Goal: Task Accomplishment & Management: Complete application form

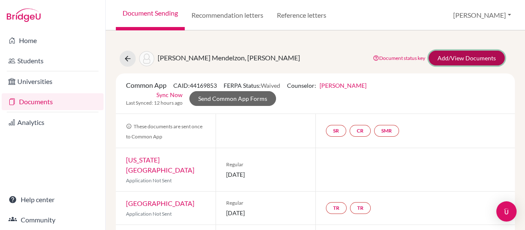
click at [439, 59] on link "Add/View Documents" at bounding box center [467, 58] width 76 height 15
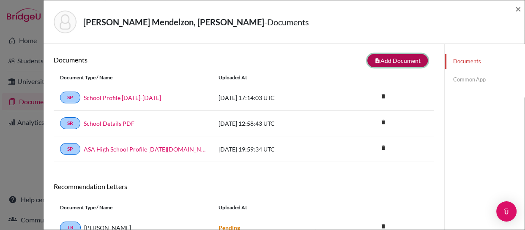
click at [377, 63] on button "note_add Add Document" at bounding box center [397, 60] width 60 height 13
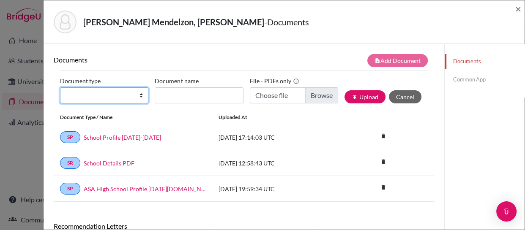
click at [141, 97] on select "Change explanation for Common App reports Counselor recommendation Internationa…" at bounding box center [104, 96] width 88 height 16
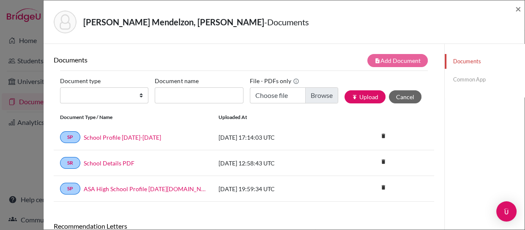
click at [289, 23] on div "[PERSON_NAME] Mendelzon, [PERSON_NAME] - Documents" at bounding box center [281, 22] width 455 height 23
click at [349, 25] on div "[PERSON_NAME] Mendelzon, [PERSON_NAME] - Documents" at bounding box center [281, 22] width 455 height 23
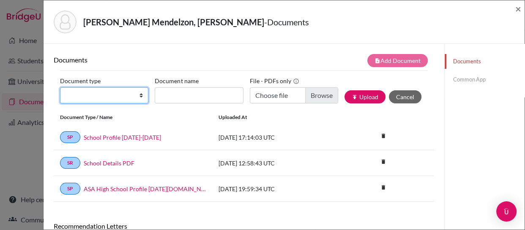
click at [141, 96] on select "Change explanation for Common App reports Counselor recommendation Internationa…" at bounding box center [104, 96] width 88 height 16
select select "2"
click at [60, 88] on select "Change explanation for Common App reports Counselor recommendation Internationa…" at bounding box center [104, 96] width 88 height 16
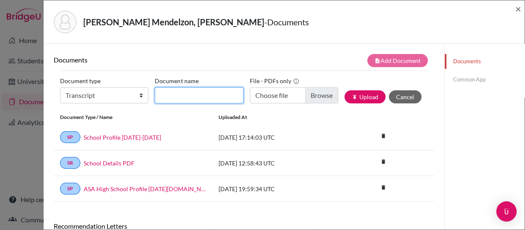
click at [198, 102] on input "Document name" at bounding box center [199, 96] width 88 height 16
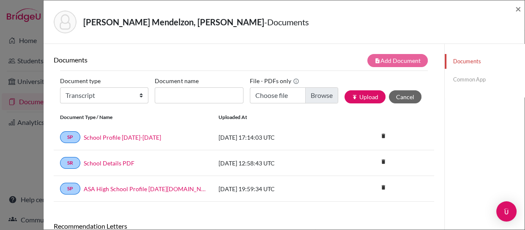
click at [246, 46] on div "Documents note_add Add Document Document type Change explanation for Common App…" at bounding box center [244, 216] width 401 height 345
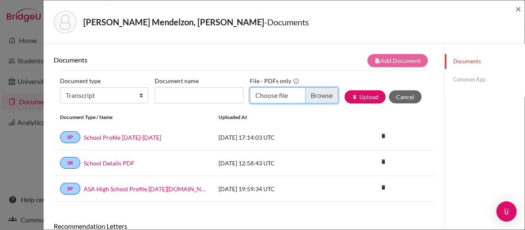
click at [318, 93] on input "Choose file" at bounding box center [294, 96] width 88 height 16
type input "C:\fakepath\[PERSON_NAME] Transcript.pdf"
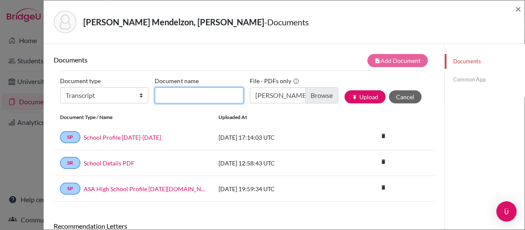
click at [214, 92] on input "Document name" at bounding box center [199, 96] width 88 height 16
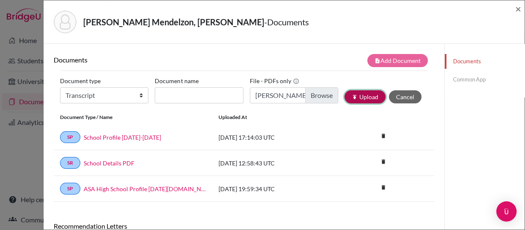
click at [355, 98] on button "publish Upload" at bounding box center [365, 96] width 41 height 13
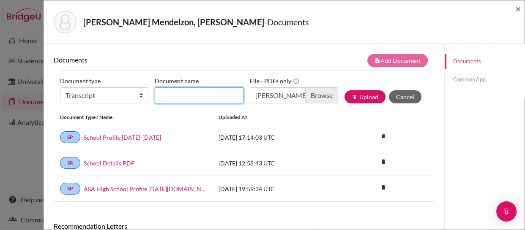
click at [196, 93] on input "Document name" at bounding box center [199, 96] width 88 height 16
type input "L"
type input "Transcript 8-2025"
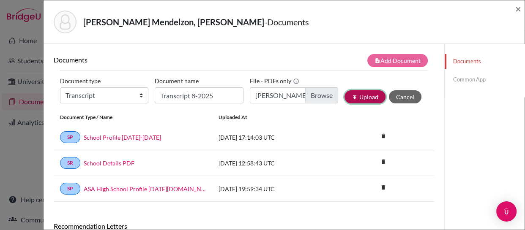
click at [366, 96] on button "publish Upload" at bounding box center [365, 96] width 41 height 13
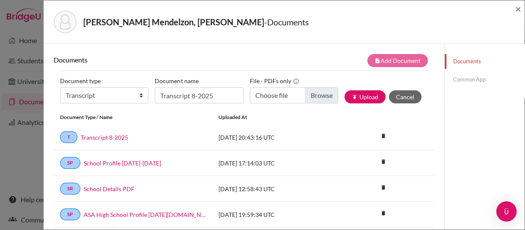
click at [455, 77] on link "Common App" at bounding box center [485, 79] width 80 height 15
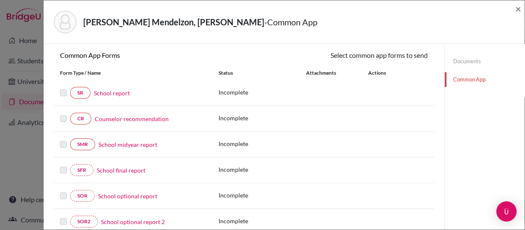
scroll to position [76, 0]
click at [113, 92] on link "School report" at bounding box center [112, 92] width 36 height 9
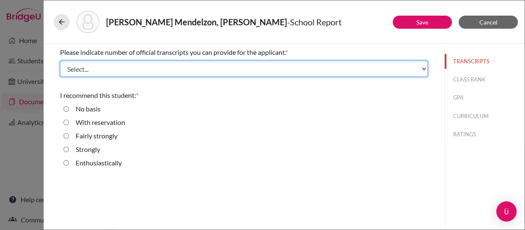
click at [224, 63] on select "Select... 1 2 3 4" at bounding box center [244, 69] width 368 height 16
select select "1"
click at [60, 61] on select "Select... 1 2 3 4" at bounding box center [244, 69] width 368 height 16
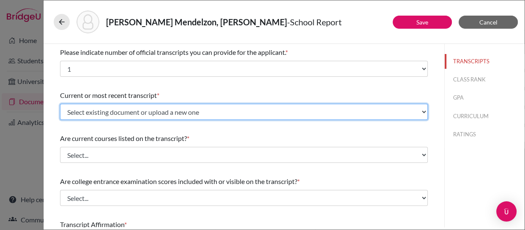
click at [246, 111] on select "Select existing document or upload a new one Transcript 8-2025 Upload New File" at bounding box center [244, 112] width 368 height 16
select select "657273"
click at [60, 104] on select "Select existing document or upload a new one Transcript 8-2025 Upload New File" at bounding box center [244, 112] width 368 height 16
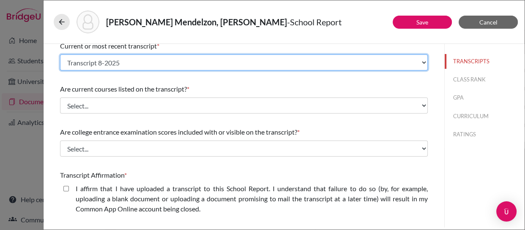
scroll to position [57, 0]
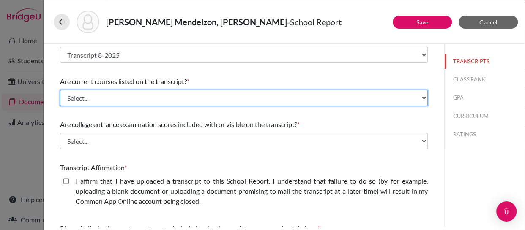
click at [251, 98] on select "Select... Yes No" at bounding box center [244, 98] width 368 height 16
select select "0"
click at [60, 90] on select "Select... Yes No" at bounding box center [244, 98] width 368 height 16
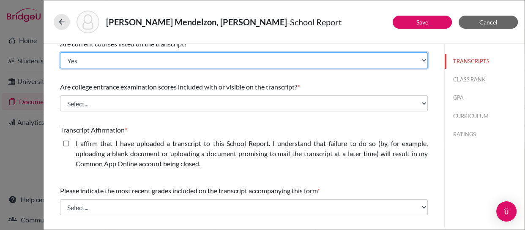
scroll to position [99, 0]
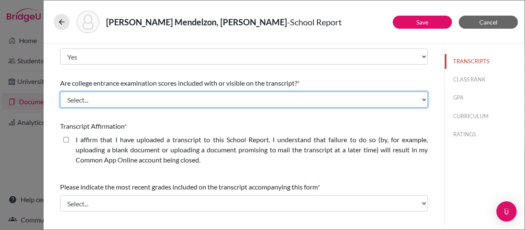
click at [253, 99] on select "Select... Yes No" at bounding box center [244, 100] width 368 height 16
select select "1"
click at [60, 92] on select "Select... Yes No" at bounding box center [244, 100] width 368 height 16
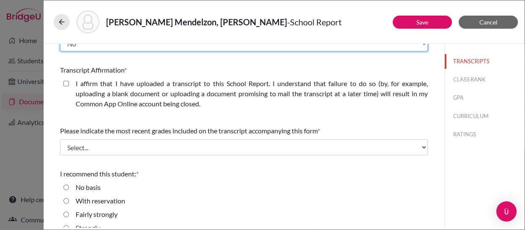
scroll to position [155, 0]
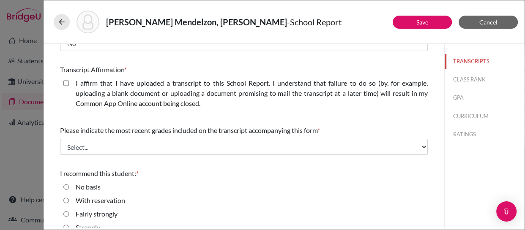
click at [65, 84] on closed\ "I affirm that I have uploaded a transcript to this School Report. I understand …" at bounding box center [65, 83] width 5 height 10
checkbox closed\ "true"
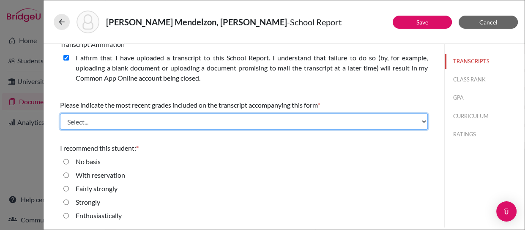
click at [181, 119] on select "Select... Final junior year grades 1st Quarter senior year grades 2nd Quarter/1…" at bounding box center [244, 122] width 368 height 16
select select "0"
click at [60, 114] on select "Select... Final junior year grades 1st Quarter senior year grades 2nd Quarter/1…" at bounding box center [244, 122] width 368 height 16
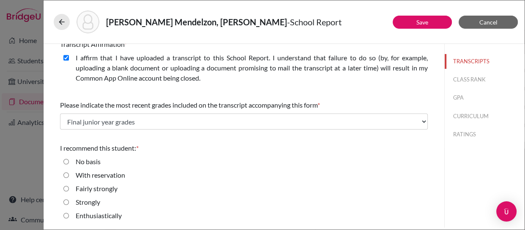
click at [67, 218] on input "Enthusiastically" at bounding box center [65, 216] width 5 height 10
radio input "true"
click at [414, 20] on button "Save" at bounding box center [422, 22] width 59 height 13
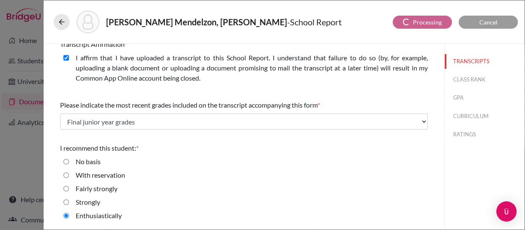
scroll to position [0, 0]
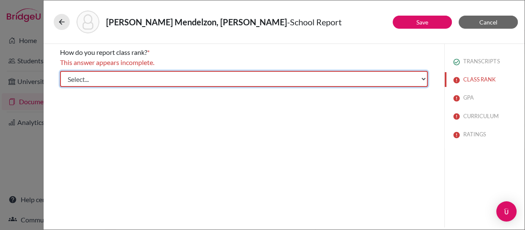
click at [353, 80] on select "Select... Exact Decile Quintile Quartile None" at bounding box center [244, 79] width 368 height 16
select select "5"
click at [60, 71] on select "Select... Exact Decile Quintile Quartile None" at bounding box center [244, 79] width 368 height 16
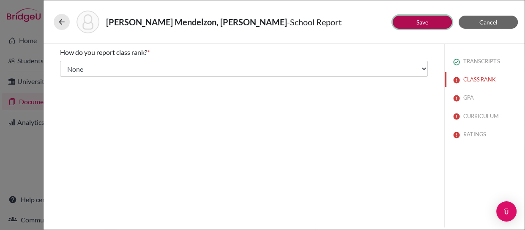
click at [413, 23] on button "Save" at bounding box center [422, 22] width 59 height 13
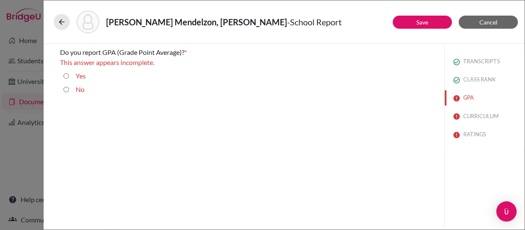
click at [67, 76] on input "Yes" at bounding box center [65, 76] width 5 height 10
radio input "true"
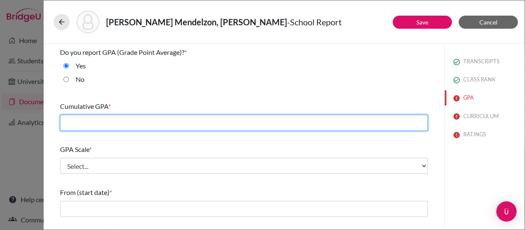
click at [139, 123] on input "text" at bounding box center [244, 123] width 368 height 16
type input "3.39"
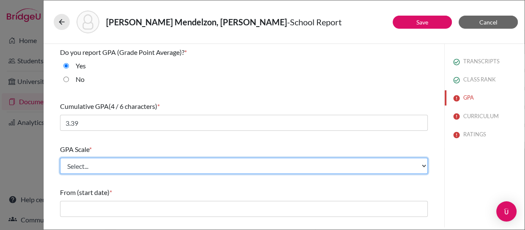
click at [127, 167] on select "Select... 4 5 6 7 8 9 10 11 12 13 14 15 16 17 18 19 20 100" at bounding box center [244, 166] width 368 height 16
select select "4"
click at [60, 158] on select "Select... 4 5 6 7 8 9 10 11 12 13 14 15 16 17 18 19 20 100" at bounding box center [244, 166] width 368 height 16
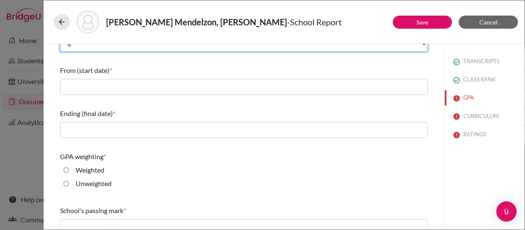
scroll to position [123, 0]
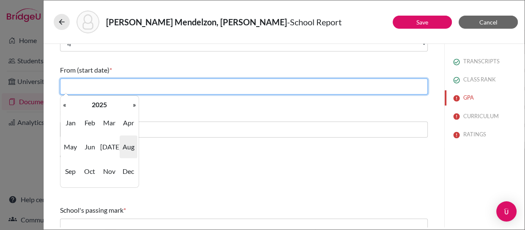
click at [167, 82] on input "text" at bounding box center [244, 87] width 368 height 16
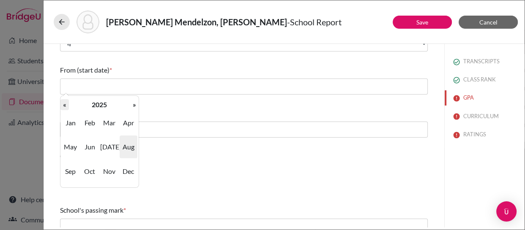
click at [65, 105] on th "«" at bounding box center [64, 104] width 8 height 11
click at [127, 147] on span "Aug" at bounding box center [129, 147] width 18 height 23
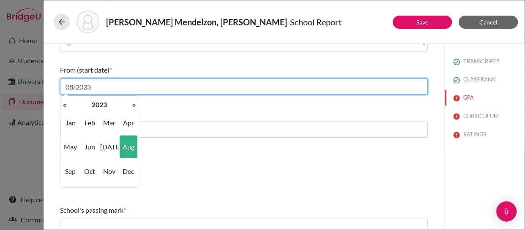
click at [98, 88] on input "08/2023" at bounding box center [244, 87] width 368 height 16
type input "08/2022"
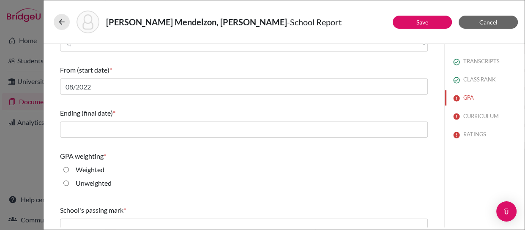
click at [161, 100] on div "Do you report GPA (Grade Point Average)? * Yes No Cumulative GPA (4 / 6 charact…" at bounding box center [244, 101] width 368 height 360
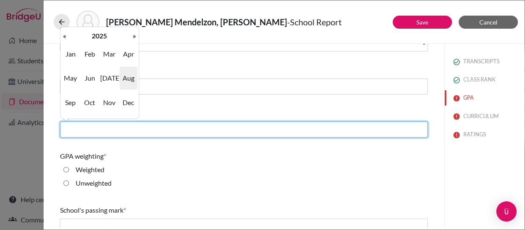
click at [136, 131] on input "text" at bounding box center [244, 130] width 368 height 16
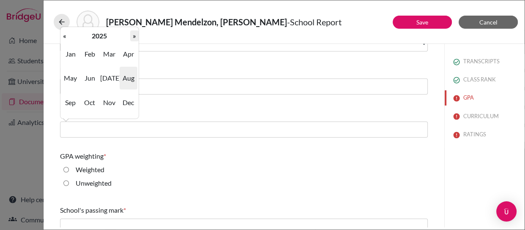
click at [134, 35] on th "»" at bounding box center [134, 35] width 8 height 11
click at [90, 76] on span "Jun" at bounding box center [90, 78] width 18 height 23
type input "06/2026"
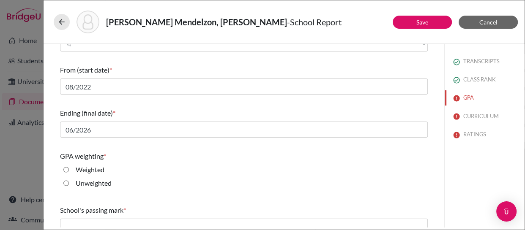
scroll to position [176, 0]
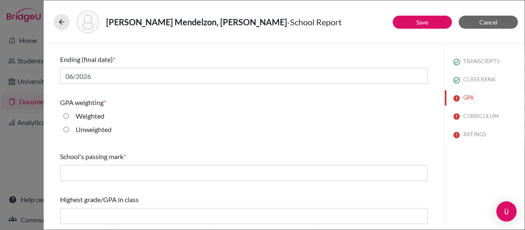
click at [65, 115] on input "Weighted" at bounding box center [65, 116] width 5 height 10
radio input "true"
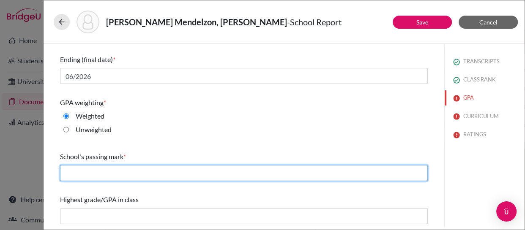
click at [83, 179] on input "text" at bounding box center [244, 173] width 368 height 16
type input "70"
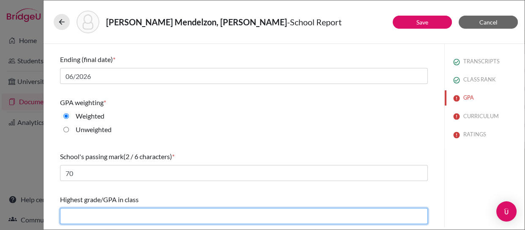
click at [127, 219] on input "text" at bounding box center [244, 216] width 368 height 16
type input "4.36"
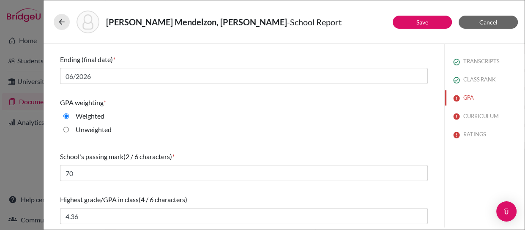
click at [298, 119] on div "Weighted" at bounding box center [244, 118] width 368 height 14
click at [416, 22] on link "Save" at bounding box center [422, 22] width 12 height 7
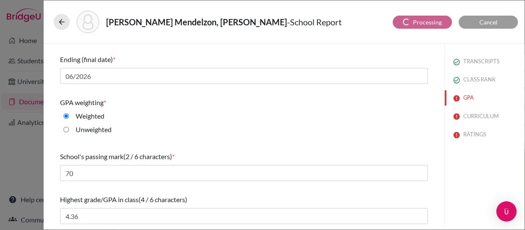
scroll to position [55, 0]
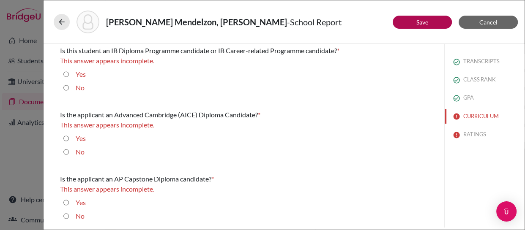
click at [65, 90] on input "No" at bounding box center [65, 88] width 5 height 10
radio input "true"
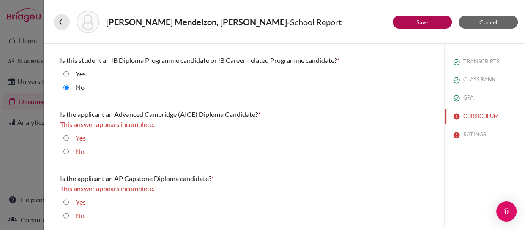
scroll to position [45, 0]
click at [65, 150] on input "No" at bounding box center [65, 152] width 5 height 10
radio input "true"
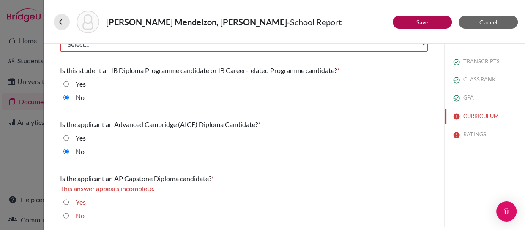
scroll to position [35, 0]
click at [65, 202] on input "Yes" at bounding box center [65, 202] width 5 height 10
radio input "true"
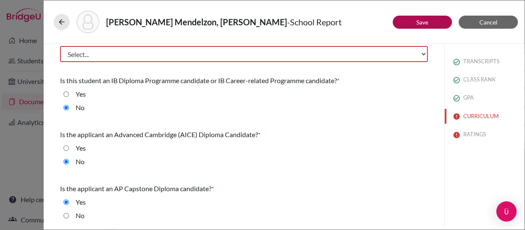
click at [68, 214] on input "No" at bounding box center [65, 216] width 5 height 10
radio input "true"
click at [419, 21] on link "Save" at bounding box center [422, 22] width 12 height 7
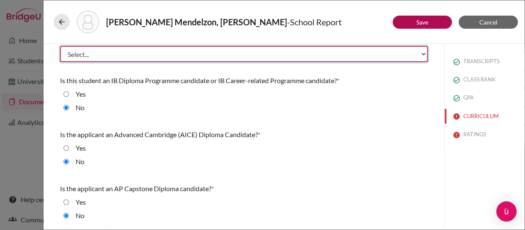
click at [412, 55] on select "Select... Less than demanding Average [PERSON_NAME] Very demanding Most demandi…" at bounding box center [244, 54] width 368 height 16
select select "3"
click at [60, 46] on select "Select... Less than demanding Average [PERSON_NAME] Very demanding Most demandi…" at bounding box center [244, 54] width 368 height 16
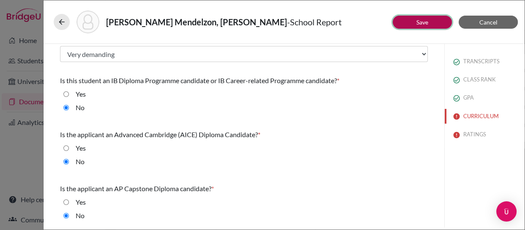
click at [424, 19] on link "Save" at bounding box center [422, 22] width 12 height 7
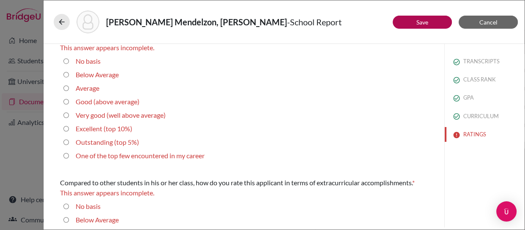
click at [64, 127] on 10\%\) "Excellent (top 10%)" at bounding box center [65, 129] width 5 height 10
radio 10\%\) "true"
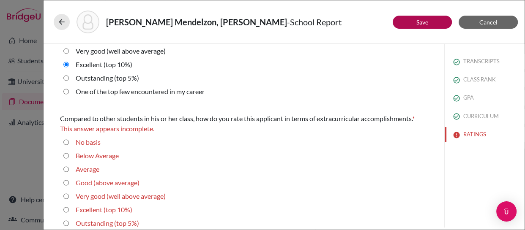
scroll to position [0, 0]
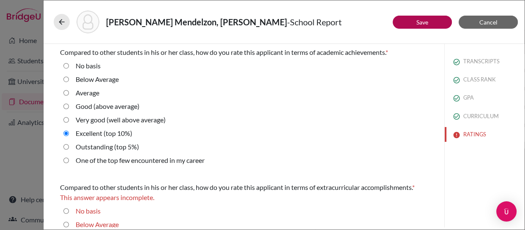
click at [66, 120] on average\) "Very good (well above average)" at bounding box center [65, 120] width 5 height 10
radio average\) "true"
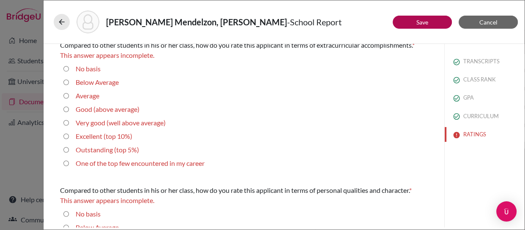
scroll to position [145, 0]
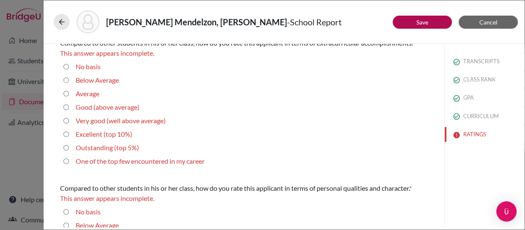
click at [66, 119] on average\) "Very good (well above average)" at bounding box center [65, 121] width 5 height 10
radio average\) "true"
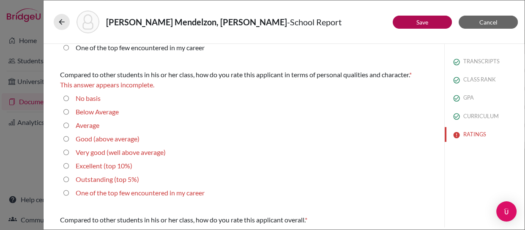
scroll to position [249, 0]
click at [66, 150] on average\) "Very good (well above average)" at bounding box center [65, 152] width 5 height 10
radio average\) "true"
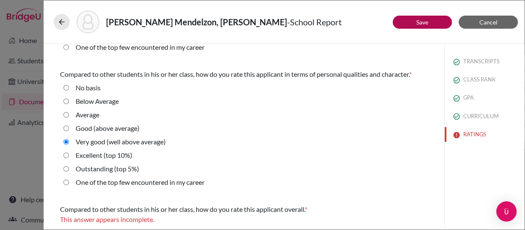
scroll to position [360, 0]
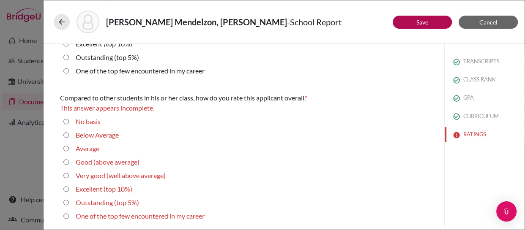
click at [64, 175] on average\) "Very good (well above average)" at bounding box center [65, 176] width 5 height 10
radio average\) "true"
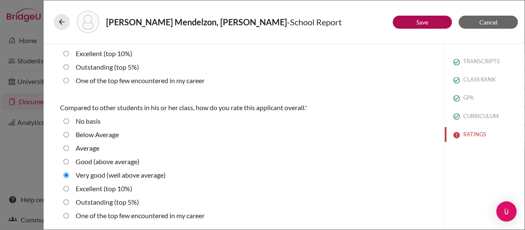
scroll to position [350, 0]
click at [406, 25] on button "Save" at bounding box center [422, 22] width 59 height 13
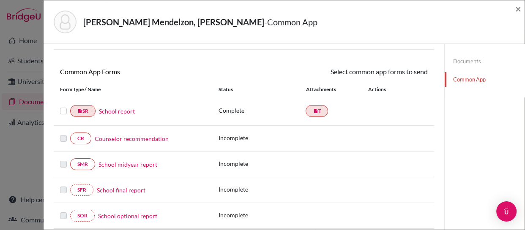
scroll to position [59, 0]
click at [64, 106] on label at bounding box center [63, 106] width 7 height 0
click at [0, 0] on input "checkbox" at bounding box center [0, 0] width 0 height 0
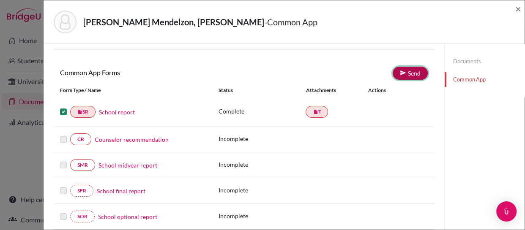
click at [403, 71] on link "Send" at bounding box center [410, 73] width 35 height 13
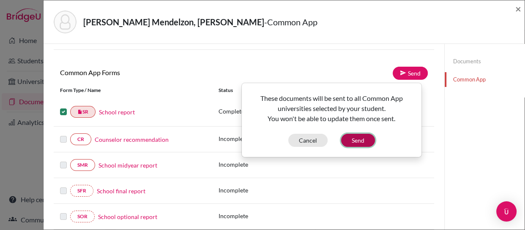
click at [355, 137] on button "Send" at bounding box center [358, 140] width 34 height 13
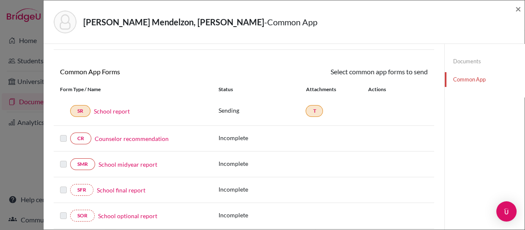
click at [115, 137] on link "Counselor recommendation" at bounding box center [132, 138] width 74 height 9
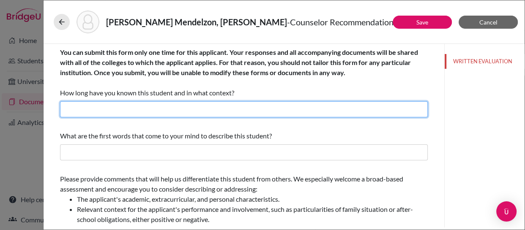
click at [134, 109] on input "text" at bounding box center [244, 109] width 368 height 16
type input "2 years as High School Counselor"
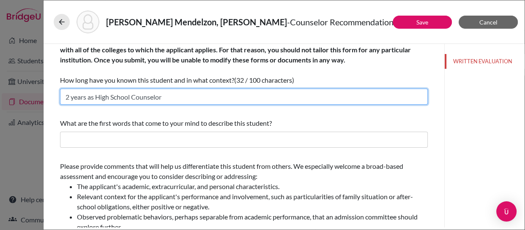
scroll to position [14, 0]
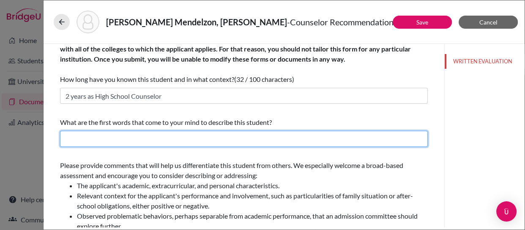
click at [125, 140] on input "text" at bounding box center [244, 139] width 368 height 16
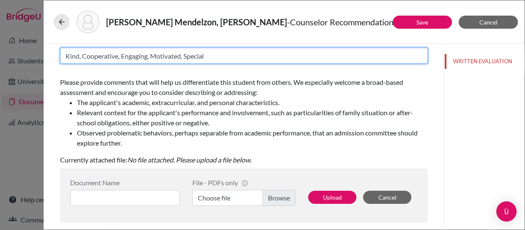
scroll to position [12, 0]
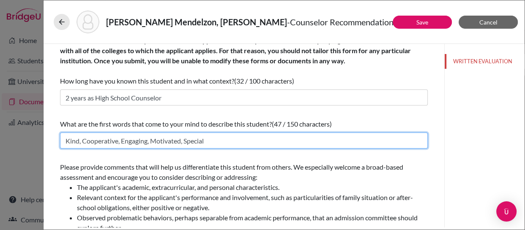
click at [387, 140] on input "Kind, Cooperative, Engaging, Motivated, Special" at bounding box center [244, 141] width 368 height 16
type input "K"
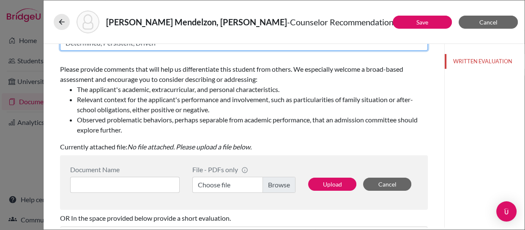
scroll to position [124, 0]
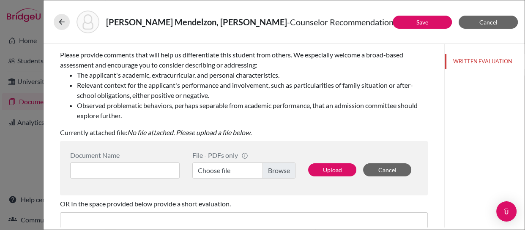
type input "Determined, Persistent, Driven"
click at [162, 168] on input at bounding box center [124, 171] width 109 height 16
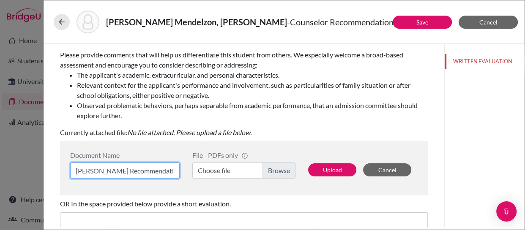
type input "[PERSON_NAME] Recommendation"
click at [269, 168] on label "Choose file" at bounding box center [243, 171] width 103 height 16
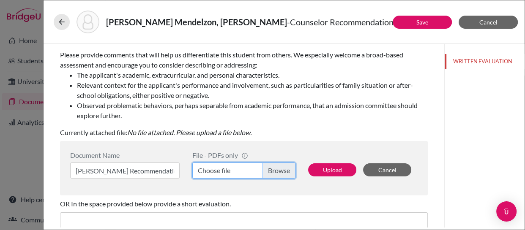
click at [269, 168] on input "Choose file" at bounding box center [243, 171] width 103 height 16
click at [273, 171] on label "Choose file" at bounding box center [243, 171] width 103 height 16
click at [273, 171] on input "Choose file" at bounding box center [243, 171] width 103 height 16
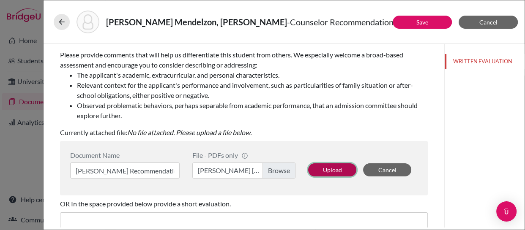
click at [331, 164] on button "Upload" at bounding box center [332, 170] width 48 height 13
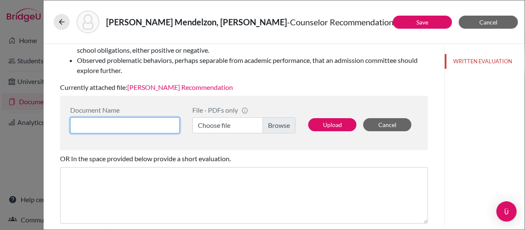
click at [155, 123] on input at bounding box center [124, 126] width 109 height 16
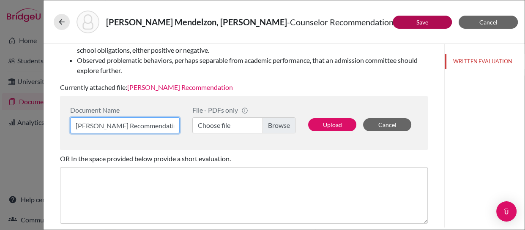
type input "[PERSON_NAME] Recommendation"
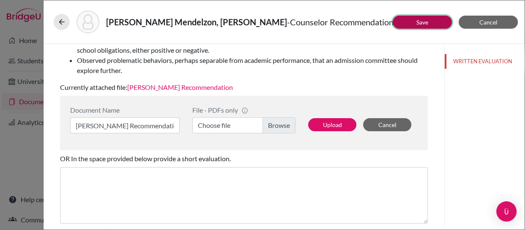
click at [410, 22] on button "Save" at bounding box center [422, 22] width 59 height 13
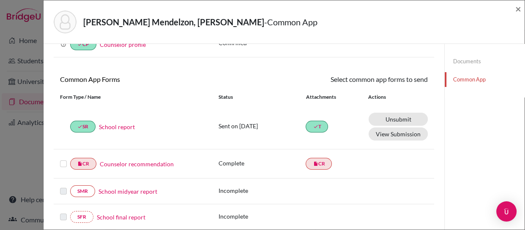
scroll to position [52, 0]
click at [63, 159] on label at bounding box center [63, 159] width 7 height 0
click at [0, 0] on input "checkbox" at bounding box center [0, 0] width 0 height 0
click at [400, 79] on icon at bounding box center [403, 80] width 6 height 6
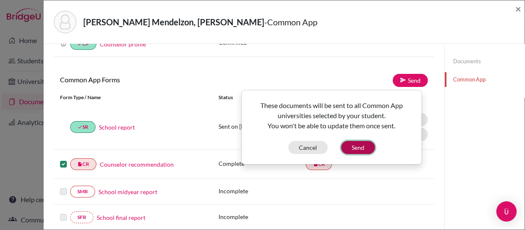
click at [355, 144] on button "Send" at bounding box center [358, 147] width 34 height 13
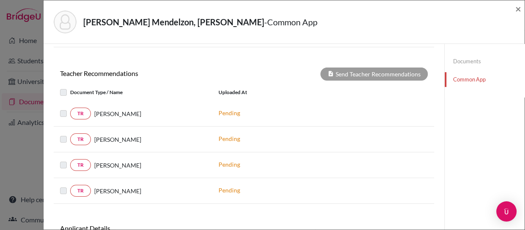
scroll to position [288, 0]
click at [80, 139] on link "TR" at bounding box center [80, 139] width 21 height 12
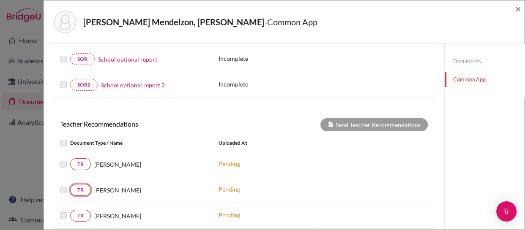
scroll to position [237, 0]
click at [456, 61] on link "Documents" at bounding box center [485, 61] width 80 height 15
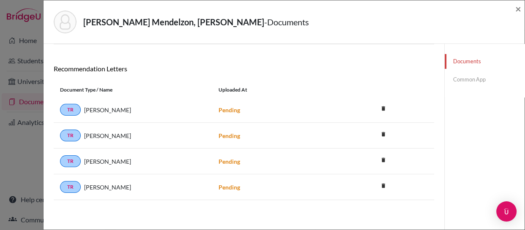
scroll to position [137, 0]
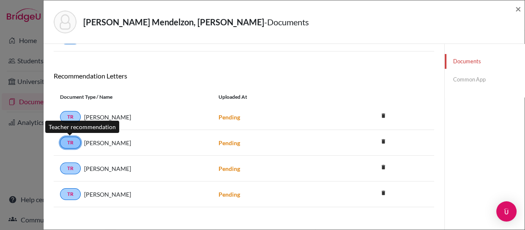
click at [68, 147] on link "TR" at bounding box center [70, 143] width 21 height 12
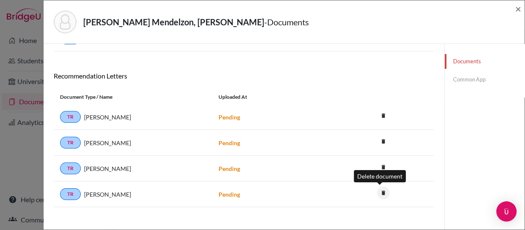
click at [380, 190] on icon "delete" at bounding box center [383, 193] width 13 height 13
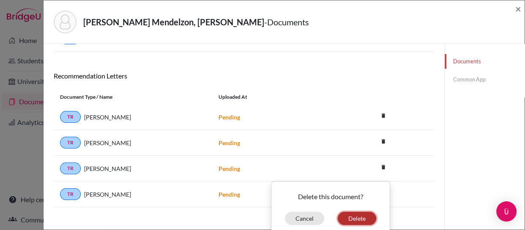
click at [348, 215] on button "Delete" at bounding box center [357, 218] width 38 height 13
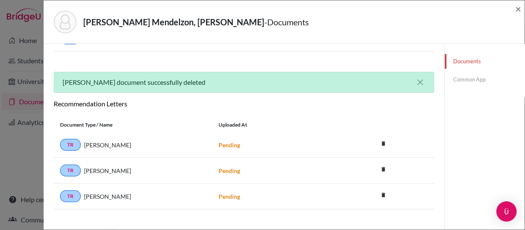
scroll to position [0, 0]
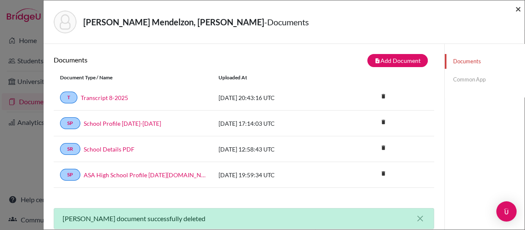
click at [517, 7] on span "×" at bounding box center [518, 9] width 6 height 12
